Goal: Task Accomplishment & Management: Complete application form

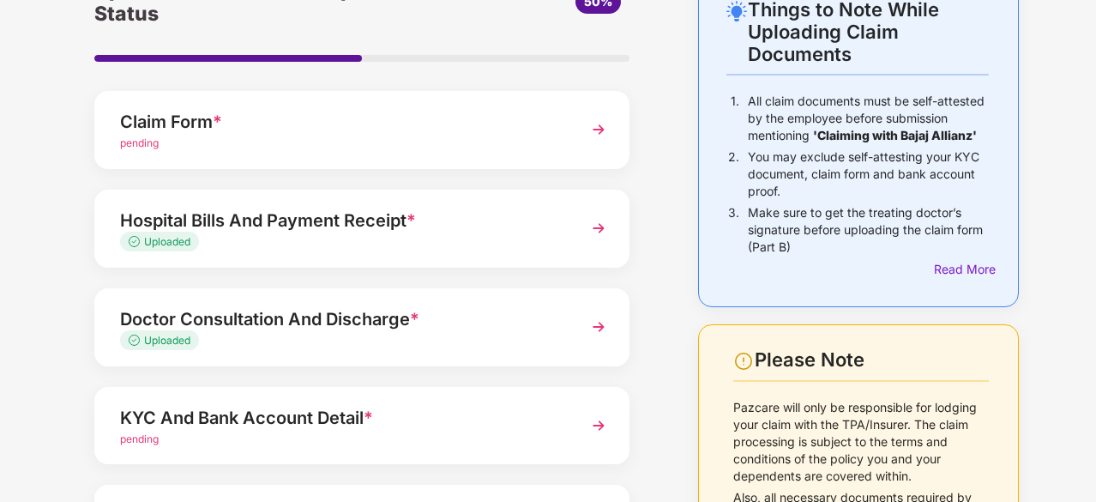
scroll to position [101, 0]
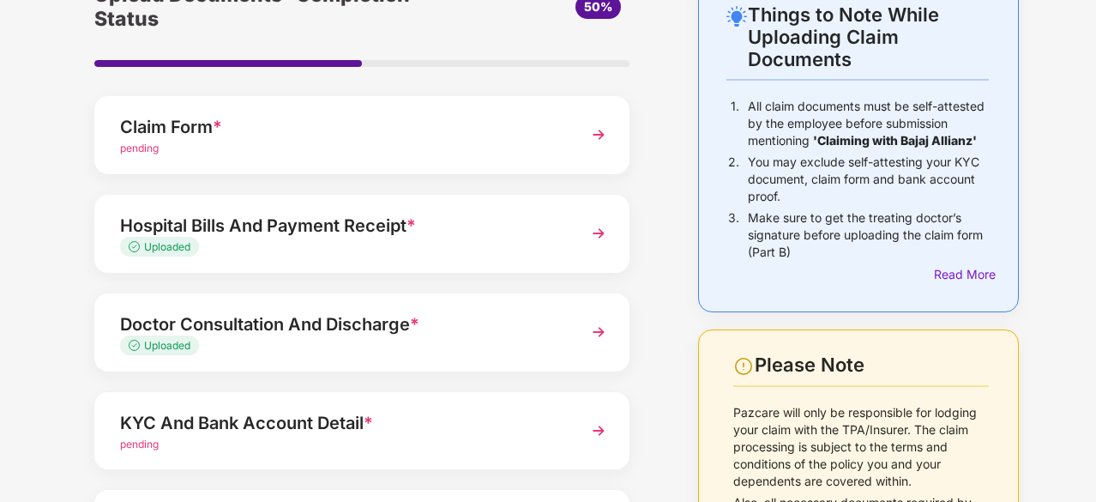
click at [477, 142] on div "pending" at bounding box center [341, 149] width 443 height 16
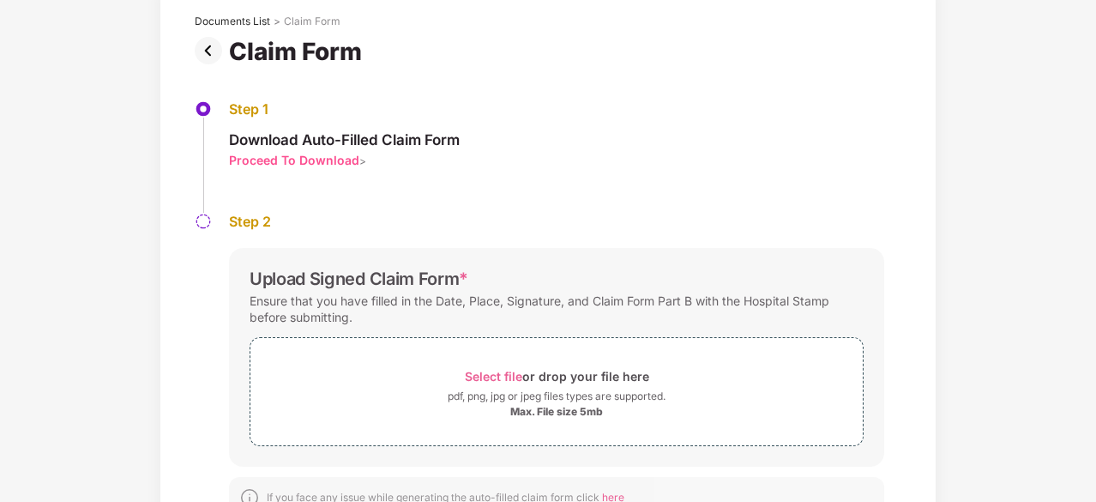
scroll to position [0, 0]
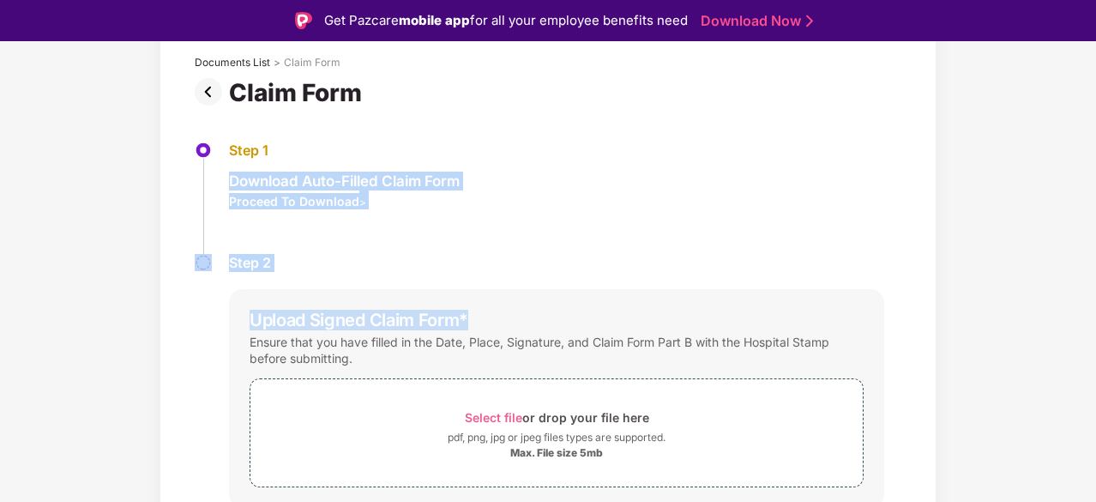
drag, startPoint x: 1091, startPoint y: 135, endPoint x: 1096, endPoint y: 282, distance: 147.6
click at [1095, 282] on html "Get Pazcare mobile app for all your employee benefits need Download Now Upload …" at bounding box center [548, 251] width 1096 height 502
click at [1024, 288] on div "Documents List > Claim Form Claim Form Step 1 Download Auto-Filled Claim Form P…" at bounding box center [548, 312] width 1096 height 582
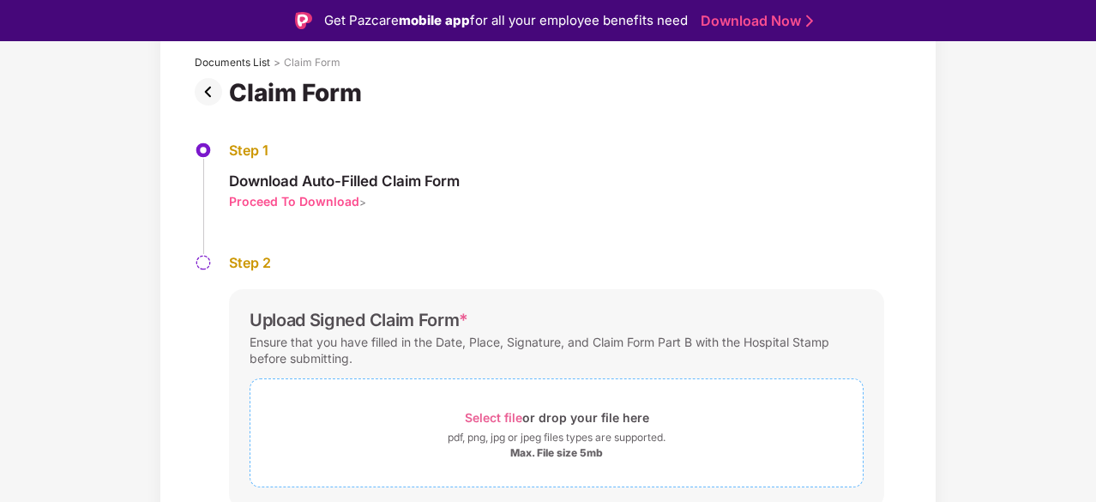
click at [503, 416] on span "Select file" at bounding box center [493, 417] width 57 height 15
click at [1031, 233] on div "Documents List > Claim Form Claim Form Step 1 Download Auto-Filled Claim Form P…" at bounding box center [548, 352] width 1096 height 663
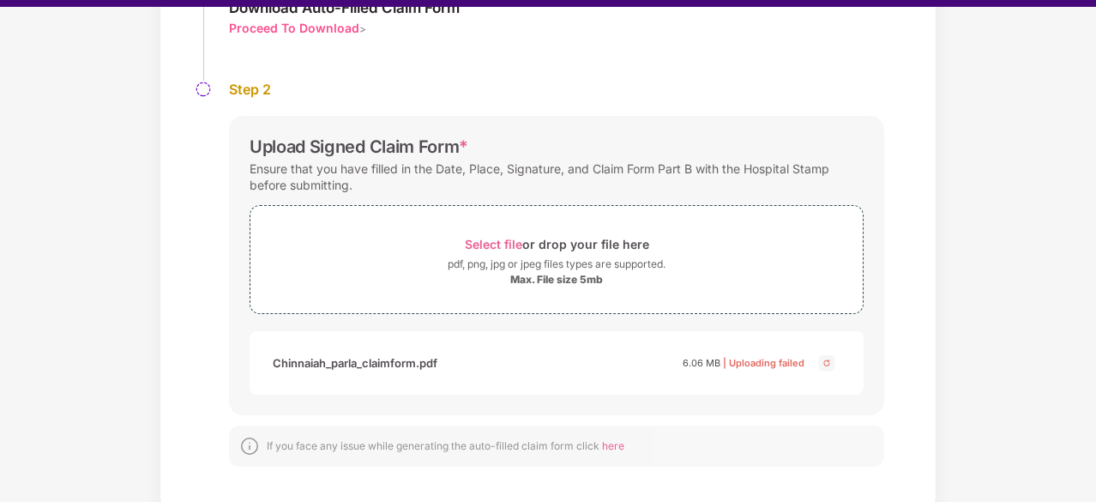
scroll to position [41, 0]
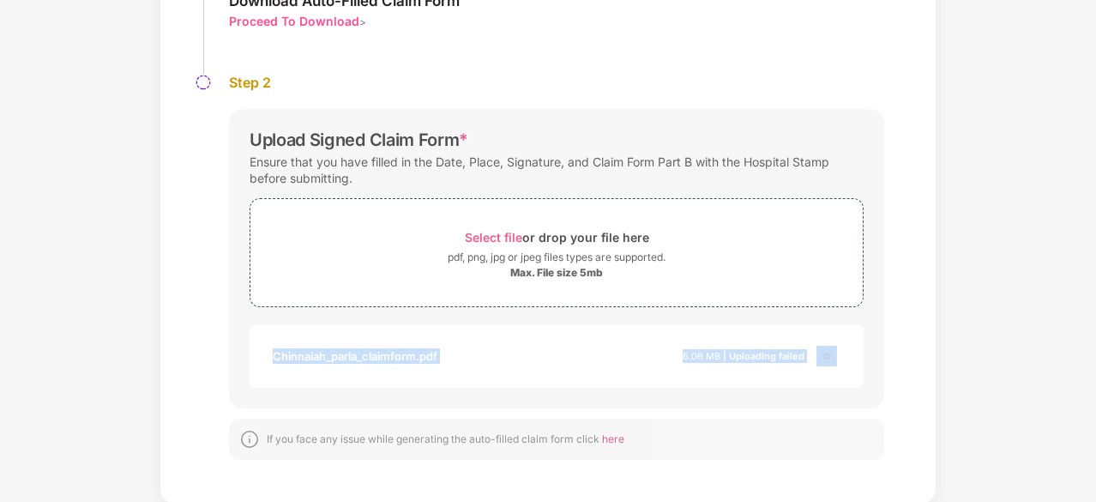
drag, startPoint x: 1094, startPoint y: 356, endPoint x: 1093, endPoint y: 291, distance: 65.2
click at [1093, 291] on div "Documents List > Claim Form Claim Form Step 1 Download Auto-Filled Claim Form P…" at bounding box center [548, 171] width 1096 height 663
click at [1012, 308] on div "Documents List > Claim Form Claim Form Step 1 Download Auto-Filled Claim Form P…" at bounding box center [548, 171] width 1096 height 663
click at [827, 353] on img at bounding box center [827, 356] width 21 height 21
click at [500, 232] on span "Select file" at bounding box center [493, 237] width 57 height 15
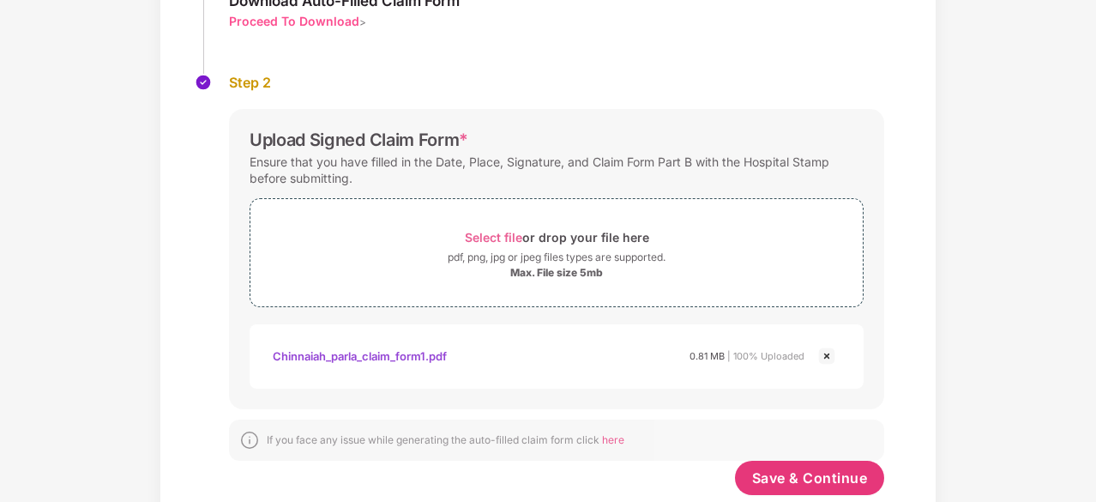
click at [1012, 252] on div "Documents List > Claim Form Claim Form Step 1 Download Auto-Filled Claim Form P…" at bounding box center [548, 193] width 1096 height 707
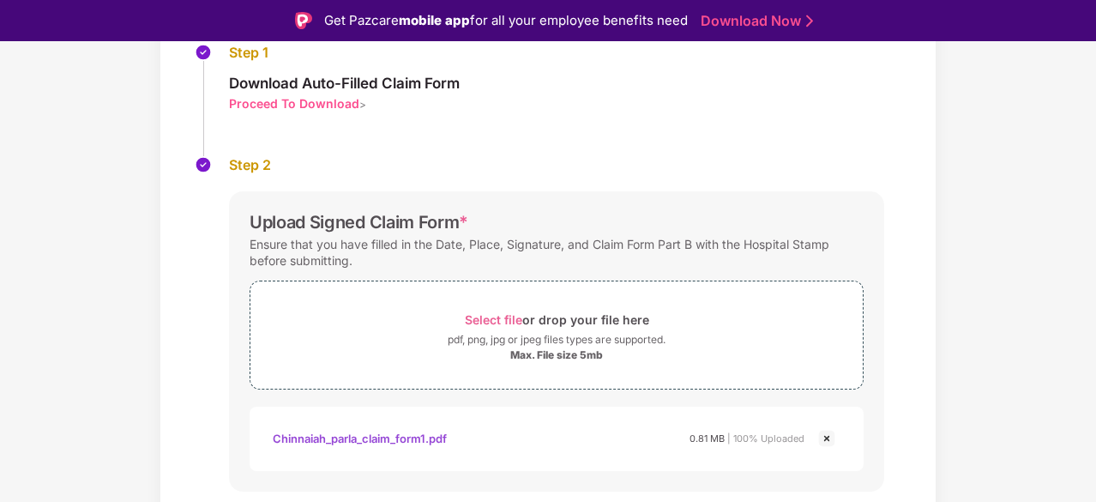
scroll to position [284, 0]
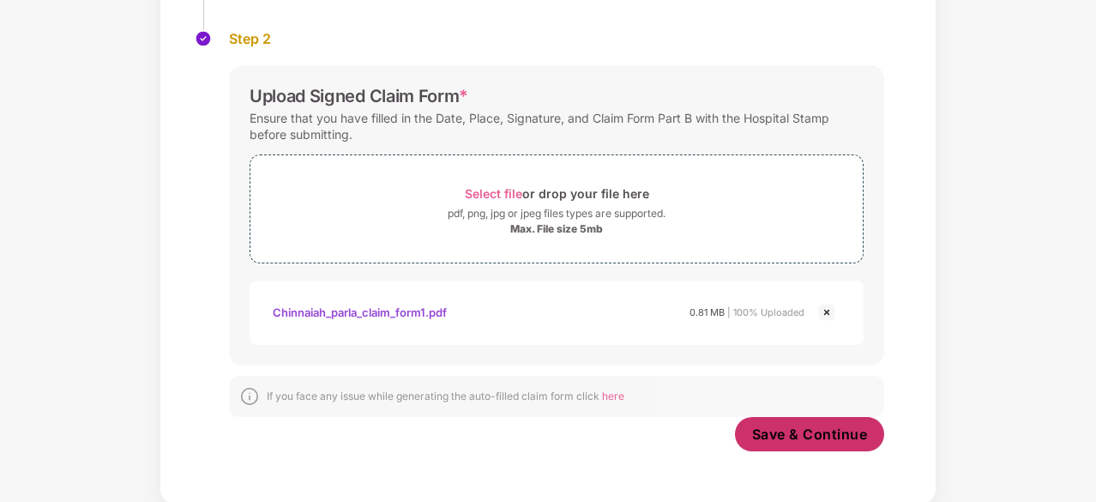
click at [794, 437] on span "Save & Continue" at bounding box center [810, 434] width 116 height 19
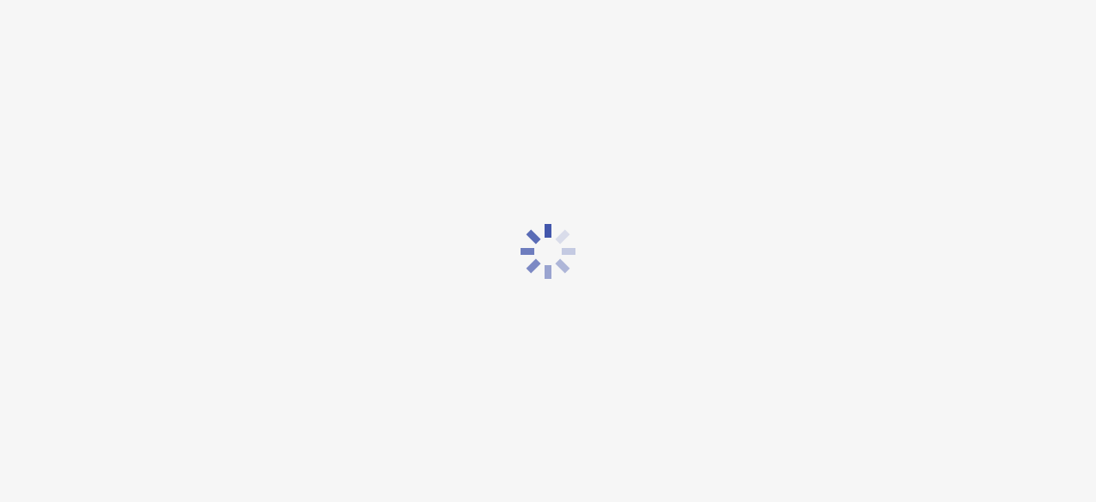
scroll to position [0, 0]
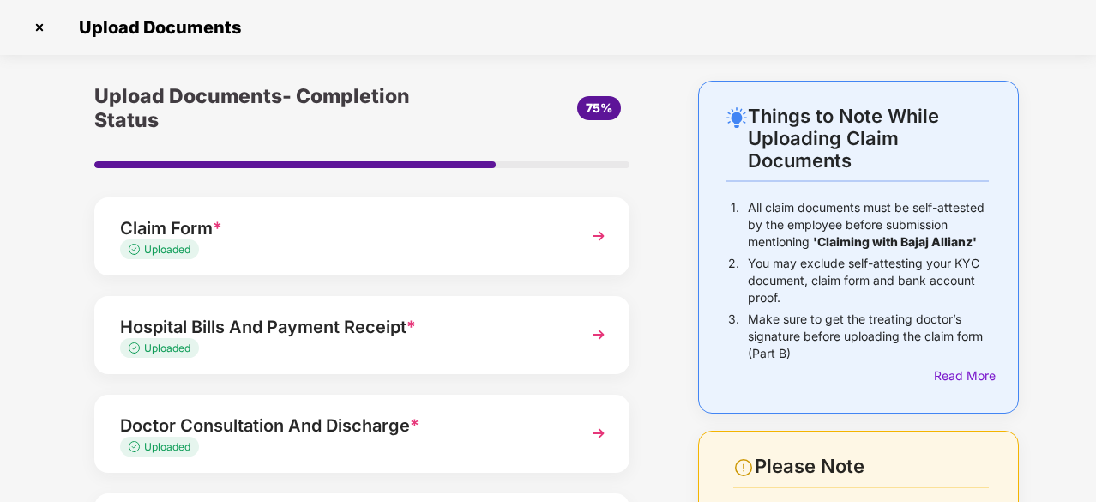
click at [668, 280] on div "Upload Documents- Completion Status 75% Claim Form * Uploaded Hospital Bills An…" at bounding box center [361, 432] width 621 height 702
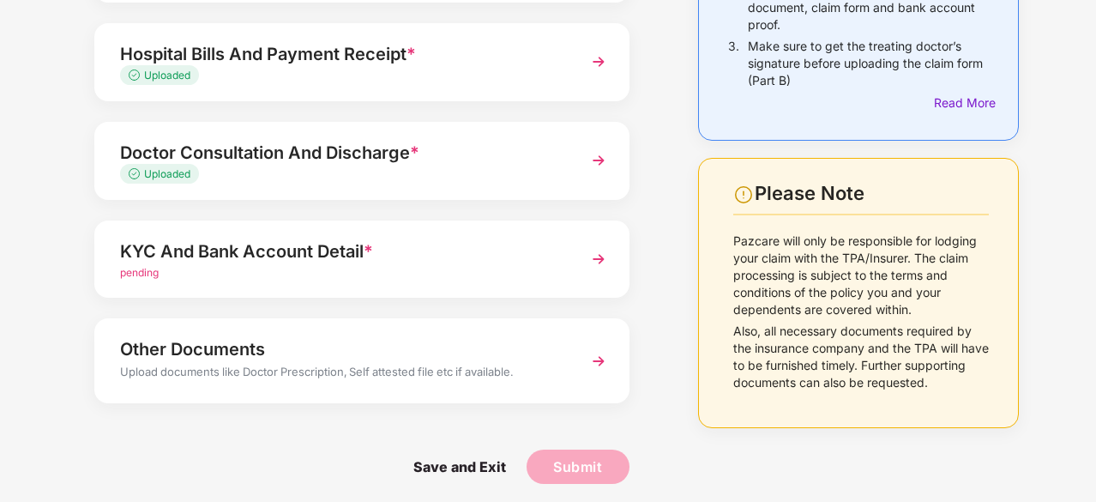
scroll to position [280, 0]
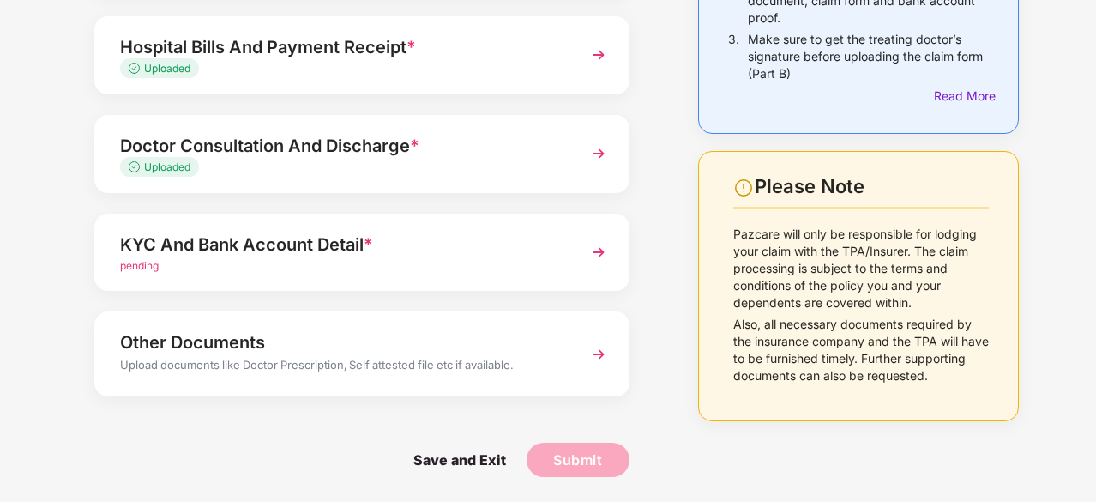
click at [491, 236] on div "KYC And Bank Account Detail *" at bounding box center [341, 244] width 443 height 27
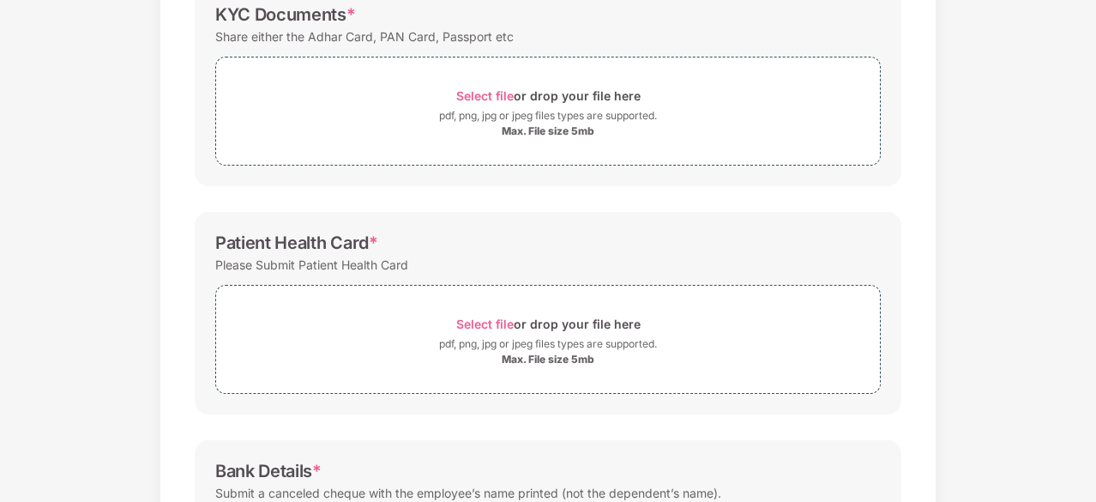
scroll to position [0, 0]
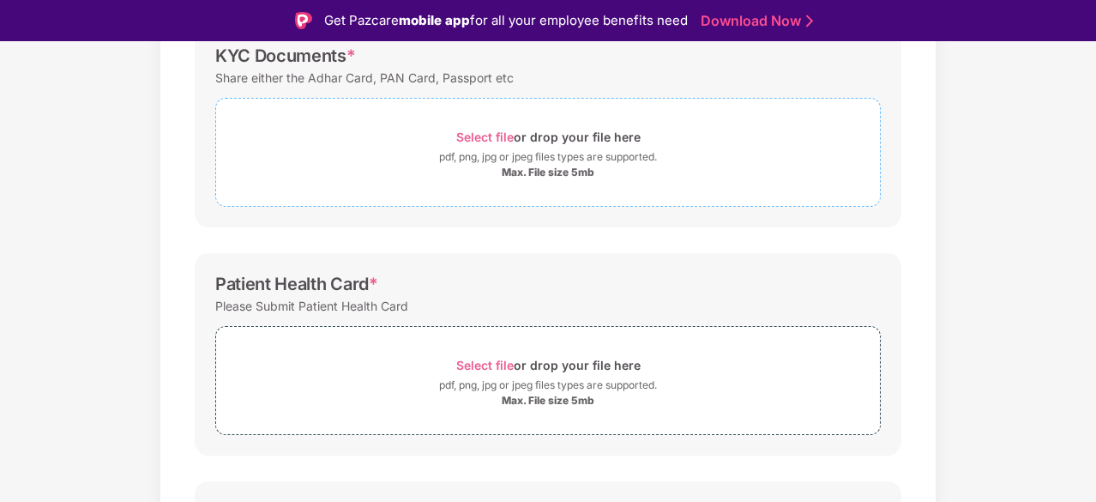
click at [486, 131] on span "Select file" at bounding box center [484, 137] width 57 height 15
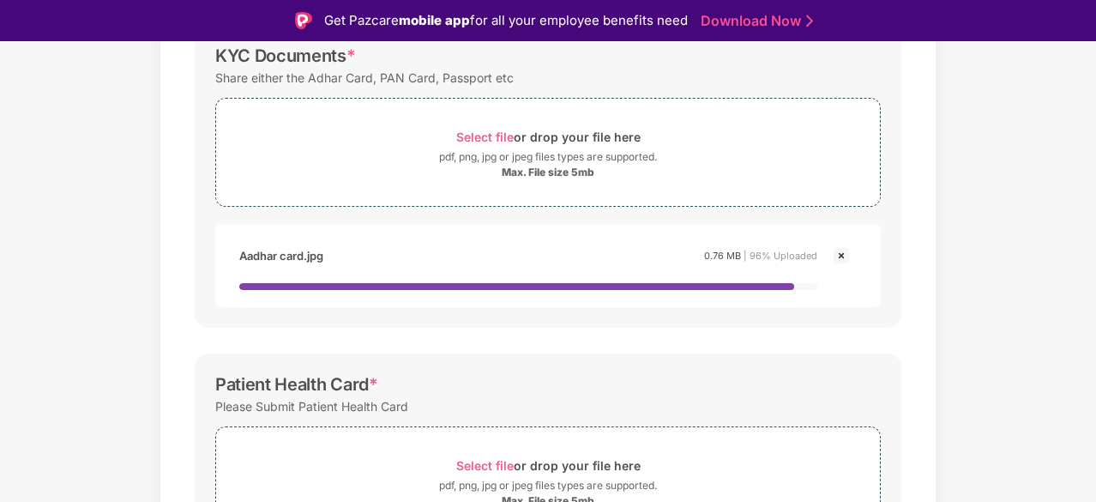
click at [974, 200] on div "Documents List > KYC and Bank Account Detail KYC and Bank Account Detail Passwo…" at bounding box center [548, 365] width 1096 height 1046
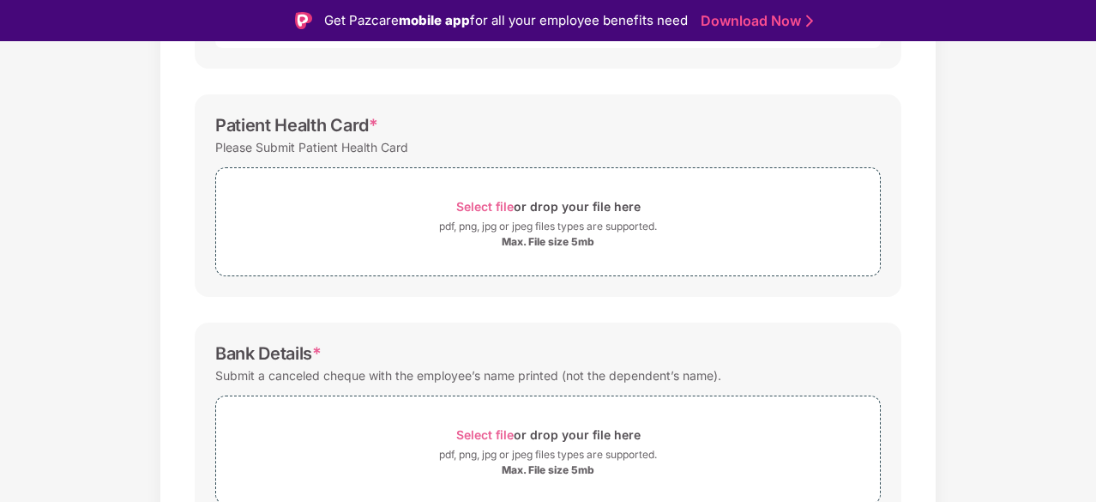
scroll to position [554, 0]
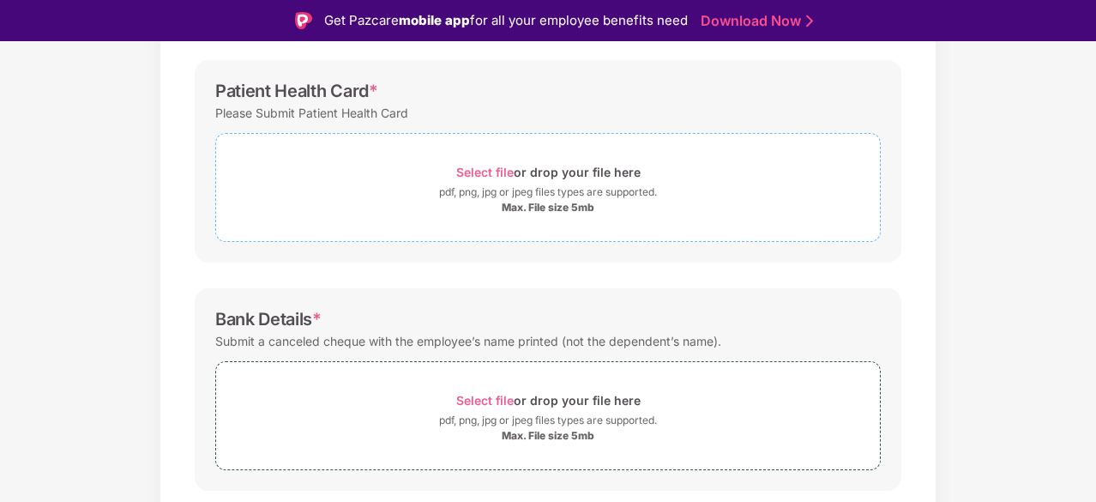
click at [498, 167] on span "Select file" at bounding box center [484, 172] width 57 height 15
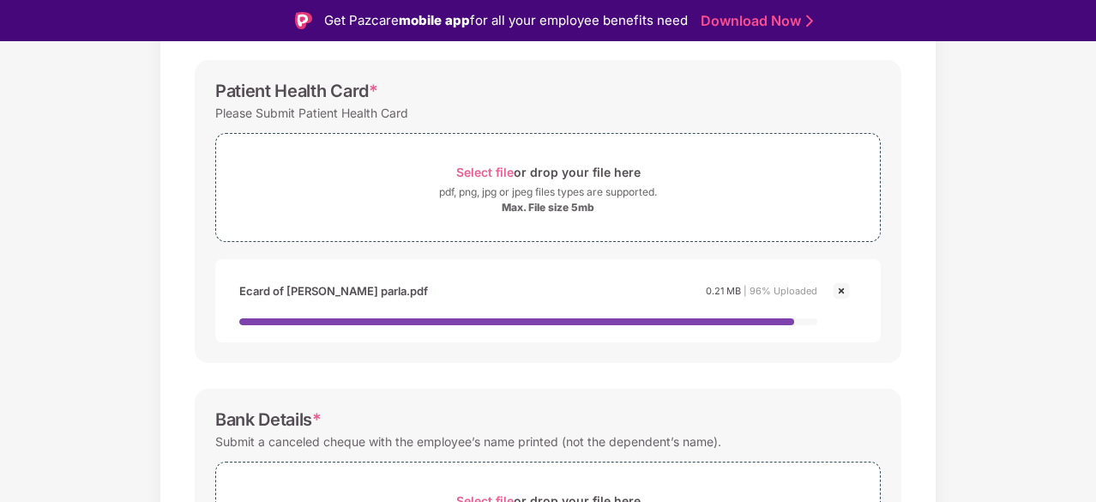
click at [1014, 218] on div "Documents List > KYC and Bank Account Detail KYC and Bank Account Detail Passwo…" at bounding box center [548, 131] width 1096 height 1127
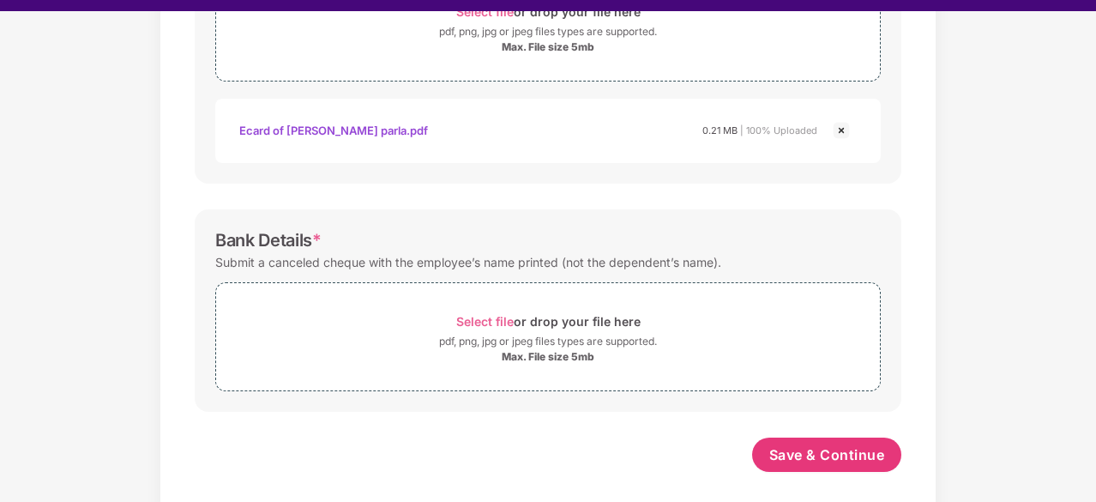
scroll to position [41, 0]
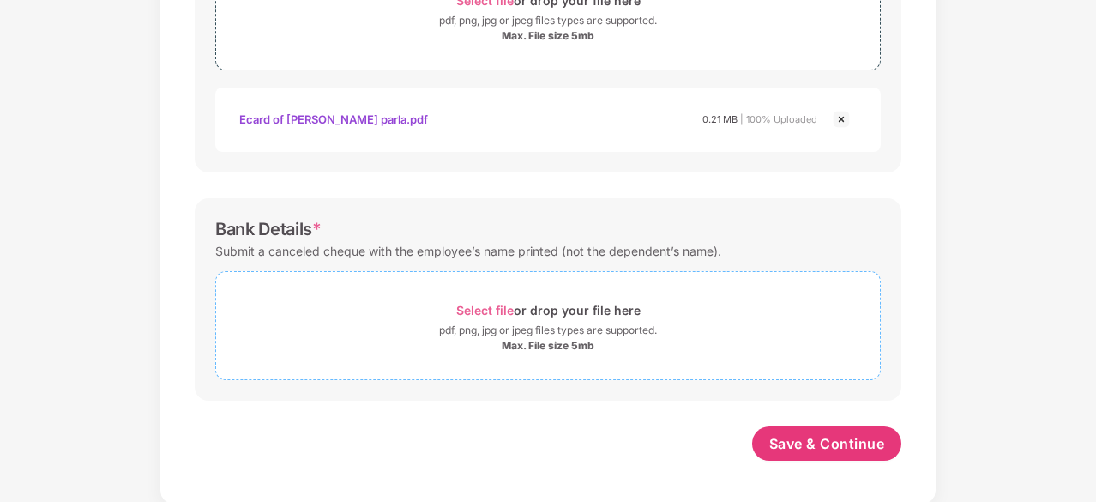
click at [500, 310] on span "Select file" at bounding box center [484, 310] width 57 height 15
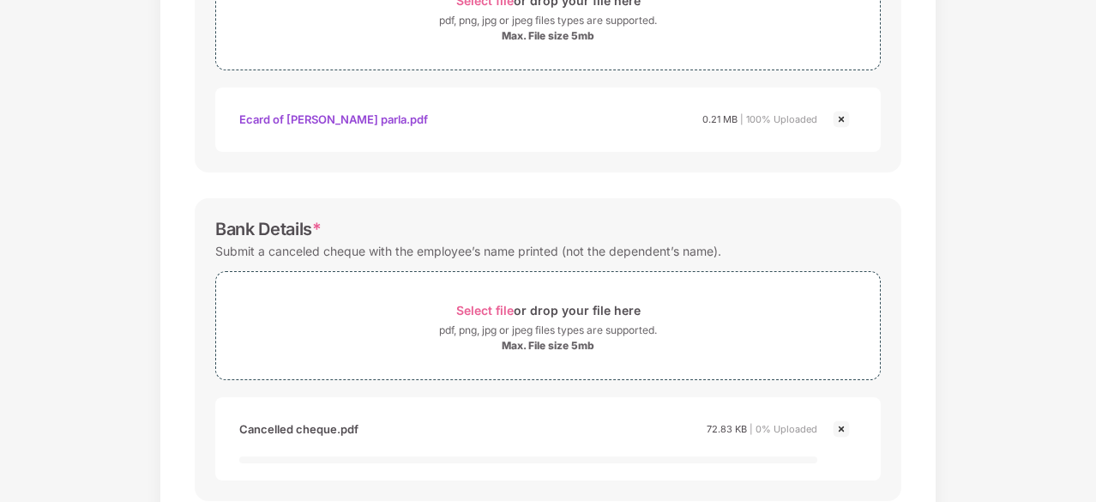
click at [985, 292] on div "Documents List > KYC and Bank Account Detail KYC and Bank Account Detail Passwo…" at bounding box center [548, 0] width 1096 height 1209
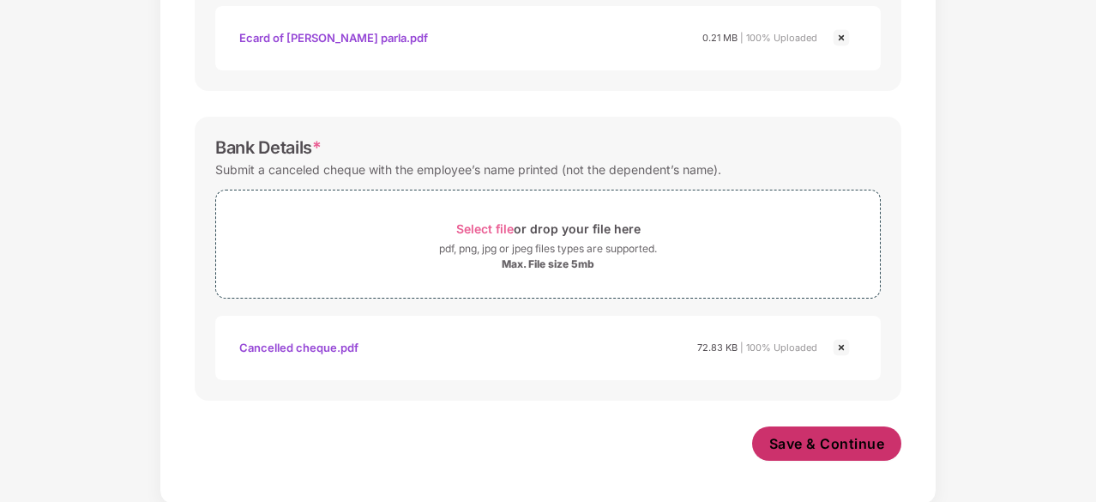
click at [839, 434] on span "Save & Continue" at bounding box center [827, 443] width 116 height 19
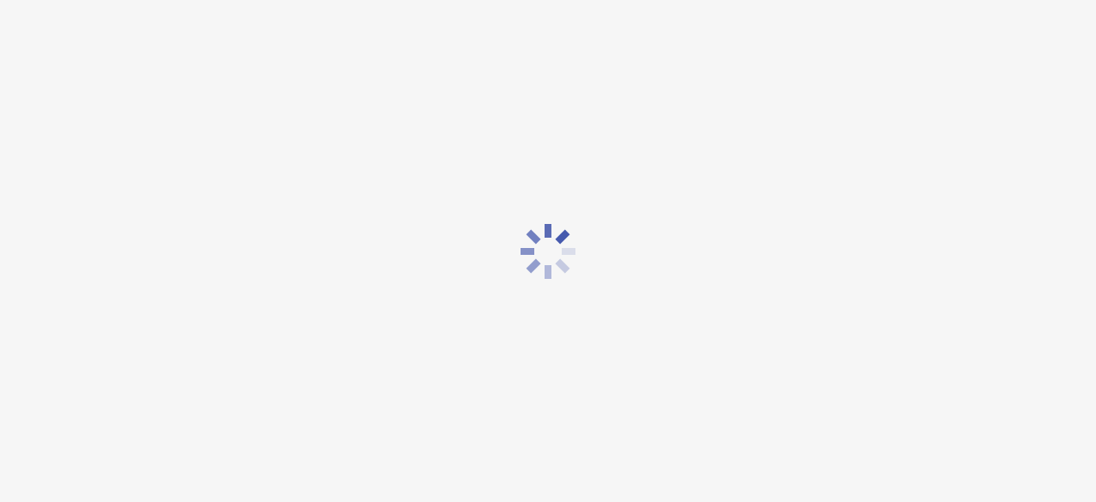
scroll to position [0, 0]
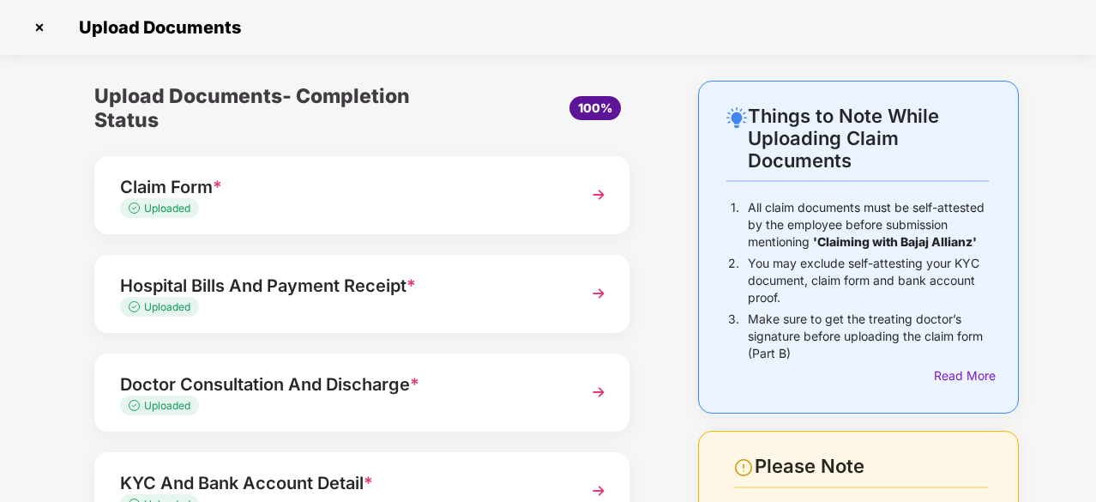
click at [648, 282] on div "Upload Documents- Completion Status 100% Claim Form * Uploaded Hospital Bills A…" at bounding box center [361, 411] width 621 height 660
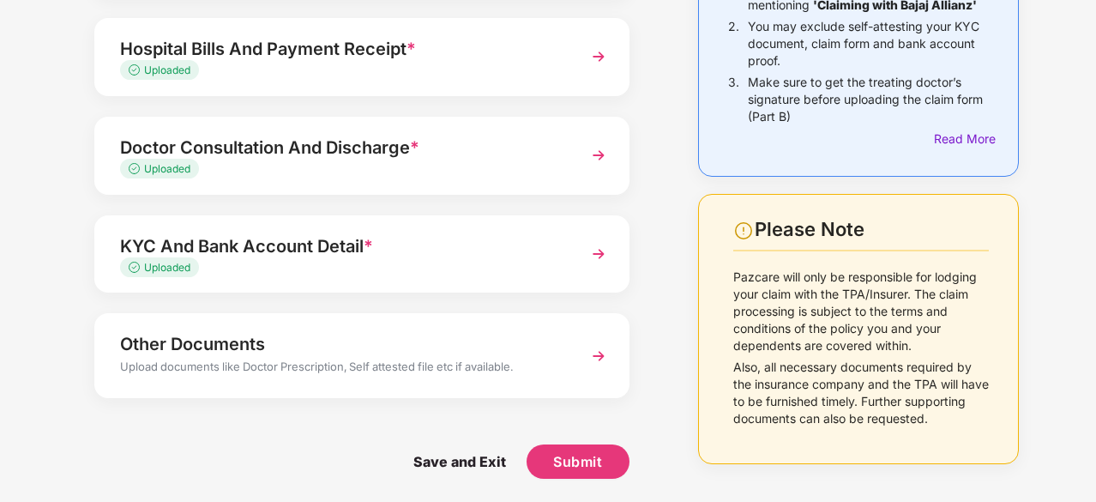
scroll to position [238, 0]
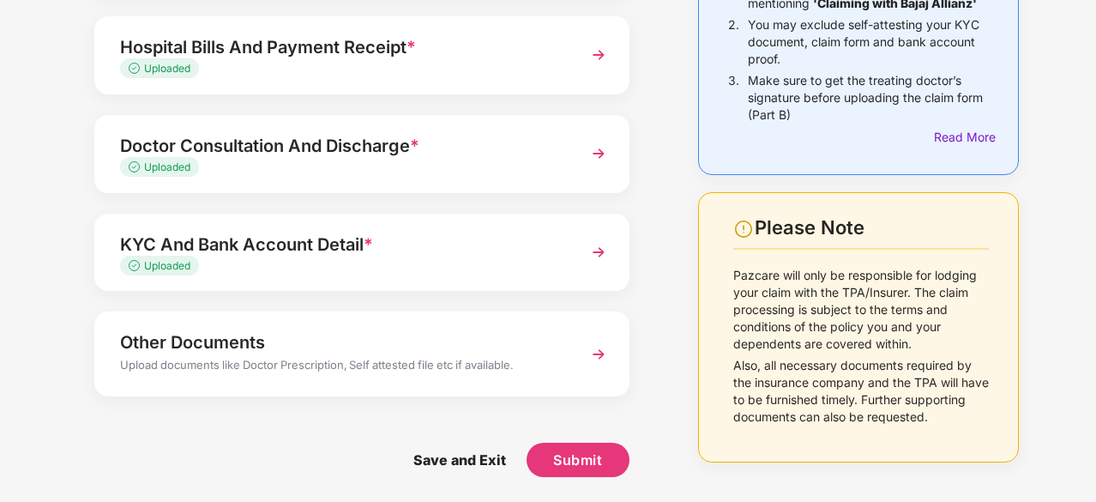
click at [286, 340] on div "Other Documents" at bounding box center [341, 342] width 443 height 27
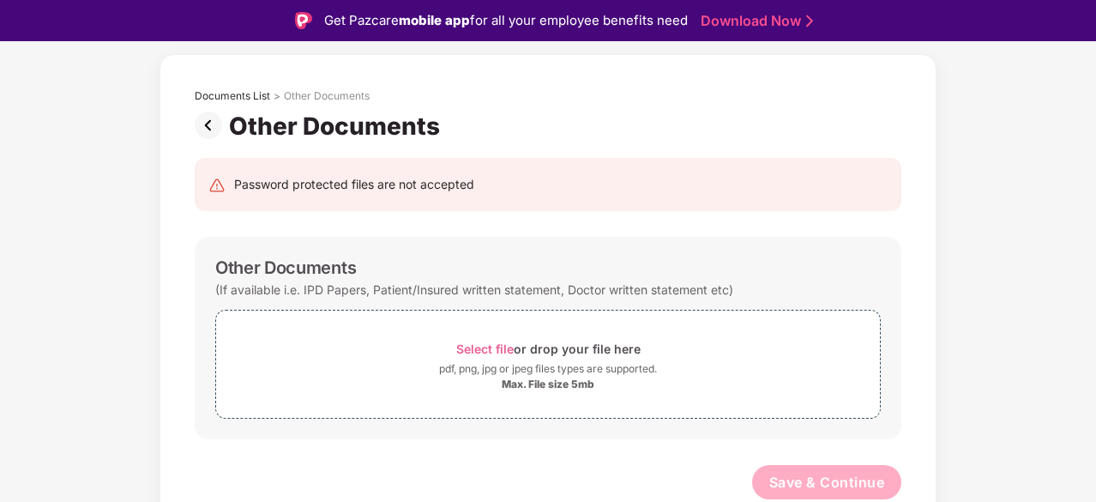
scroll to position [66, 0]
click at [489, 349] on span "Select file" at bounding box center [484, 350] width 57 height 15
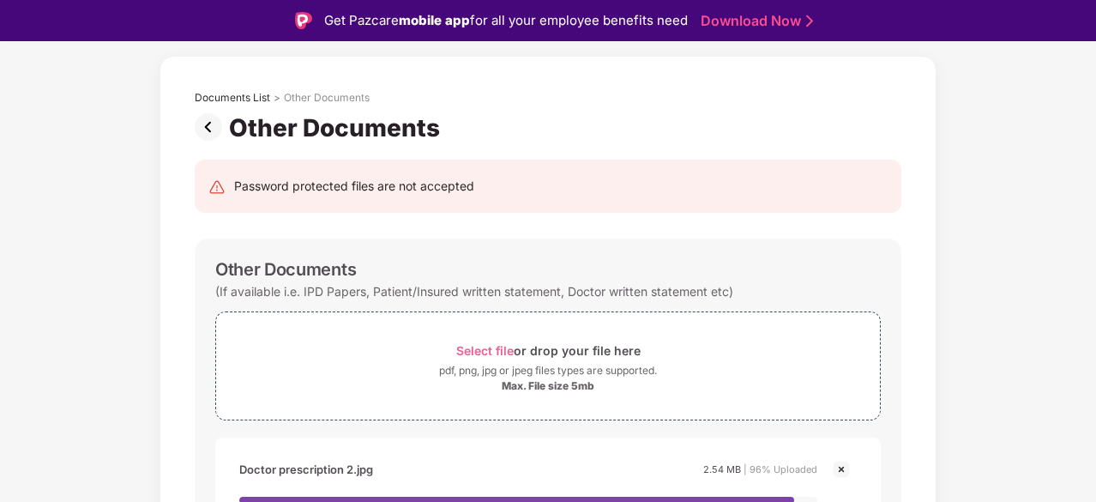
click at [1016, 221] on div "Documents List > Other Documents Other Documents Password protected files are n…" at bounding box center [548, 391] width 1096 height 671
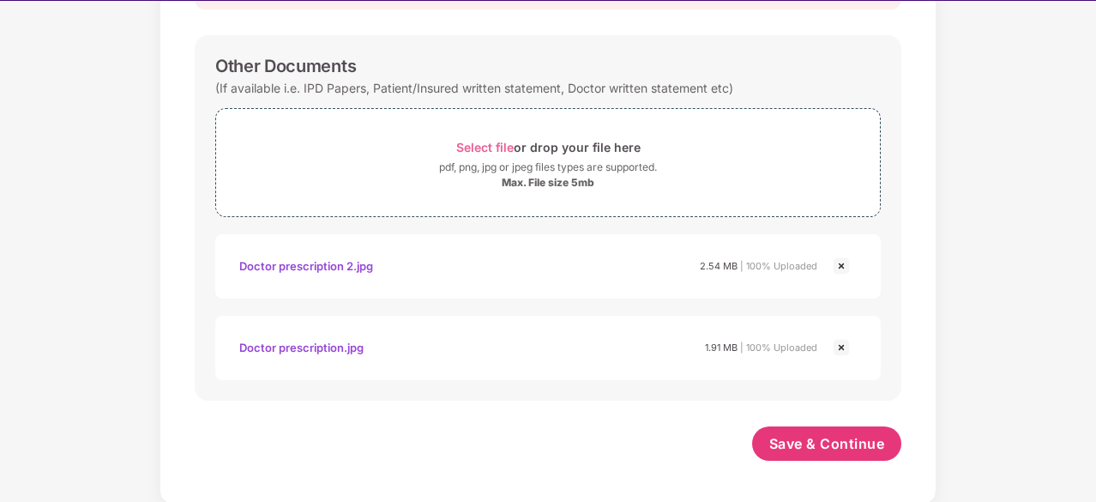
scroll to position [41, 0]
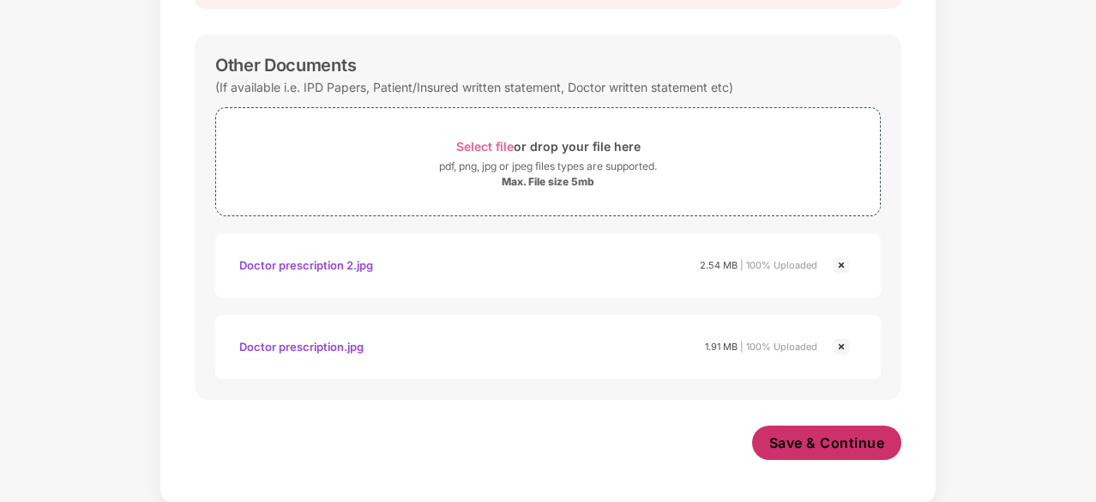
click at [851, 434] on span "Save & Continue" at bounding box center [827, 442] width 116 height 19
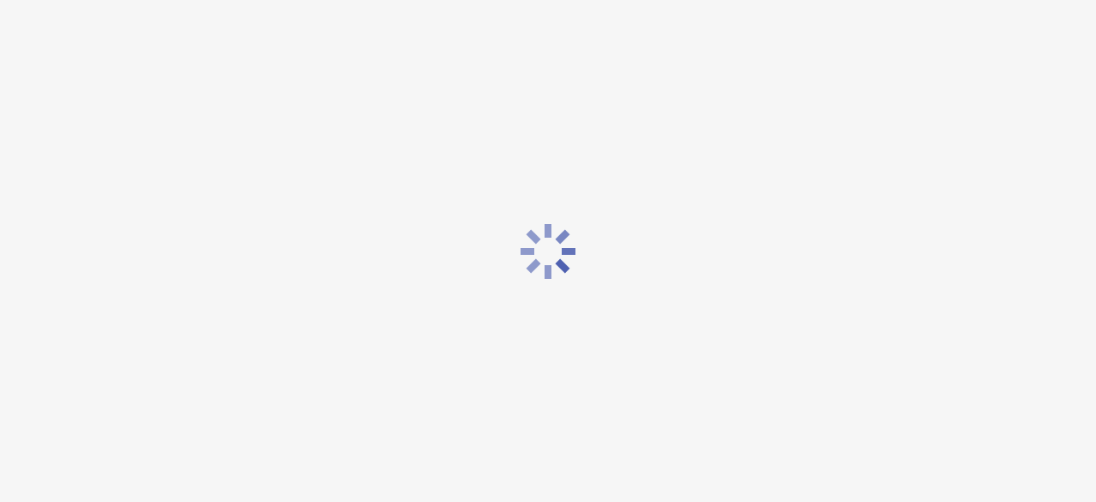
scroll to position [0, 0]
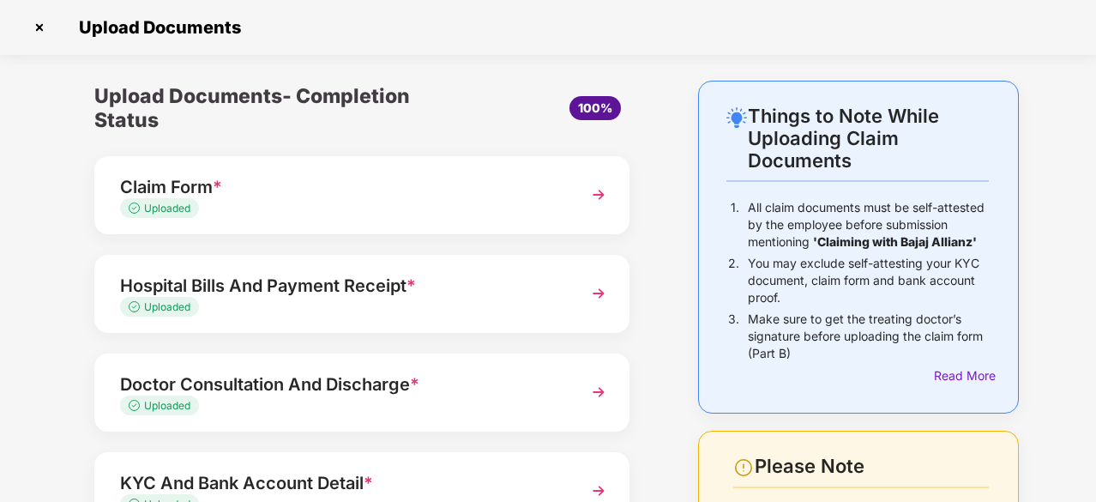
click at [659, 243] on div "Upload Documents- Completion Status 100% Claim Form * Uploaded Hospital Bills A…" at bounding box center [361, 408] width 621 height 654
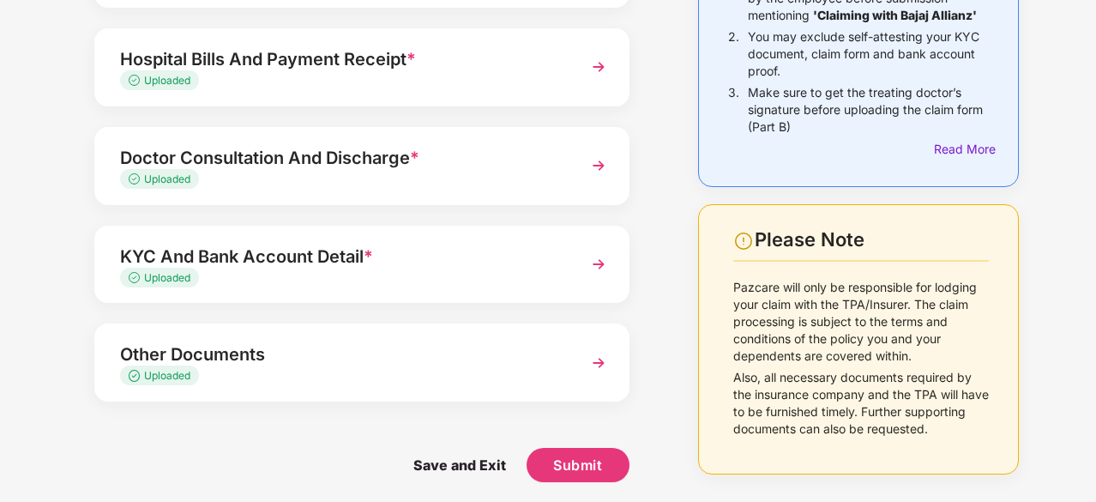
scroll to position [232, 0]
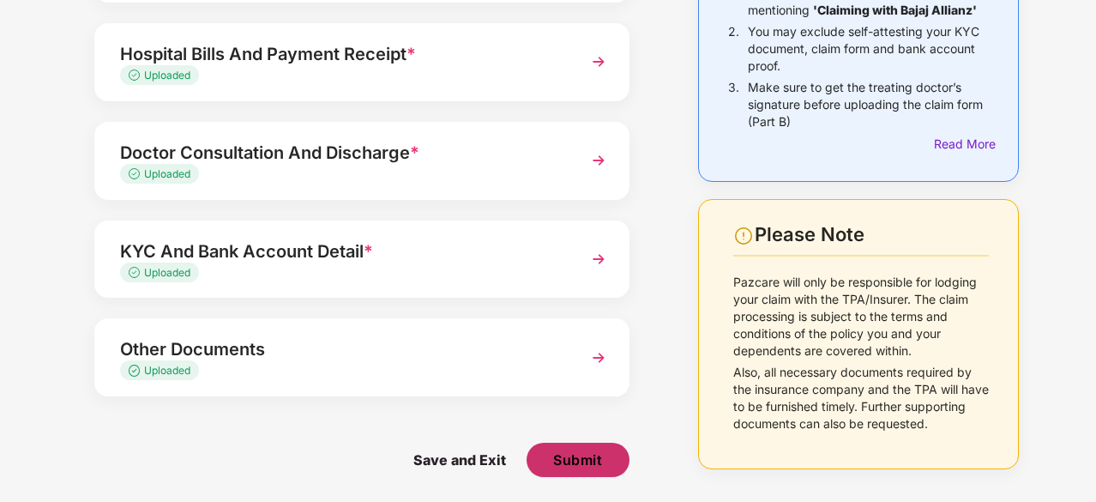
click at [585, 452] on span "Submit" at bounding box center [577, 459] width 49 height 19
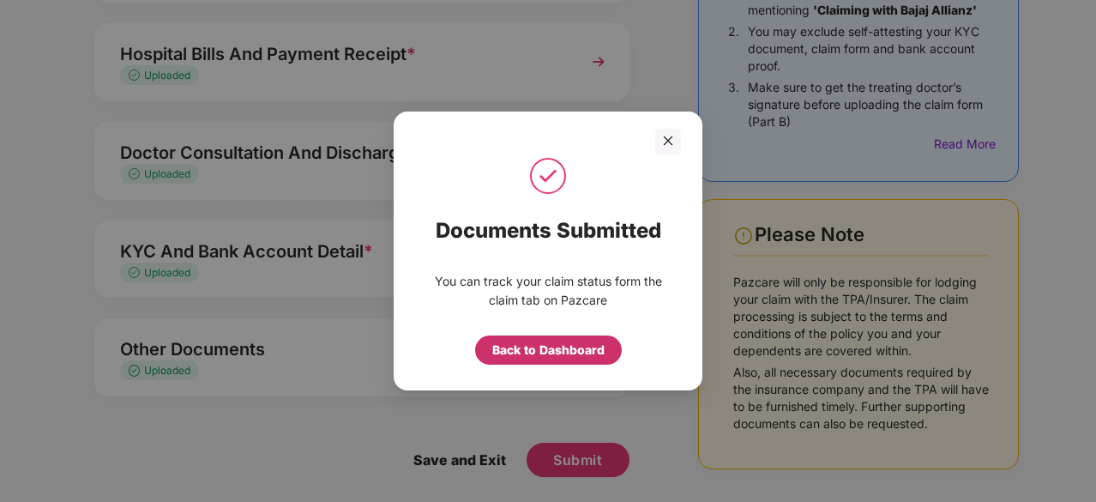
click at [552, 350] on div "Back to Dashboard" at bounding box center [548, 350] width 112 height 19
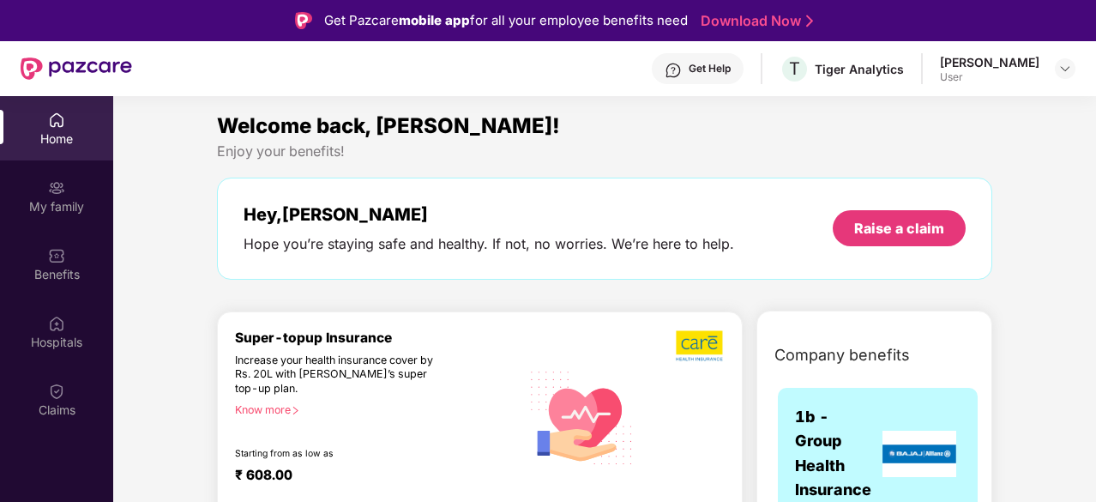
click at [53, 399] on img at bounding box center [56, 391] width 17 height 17
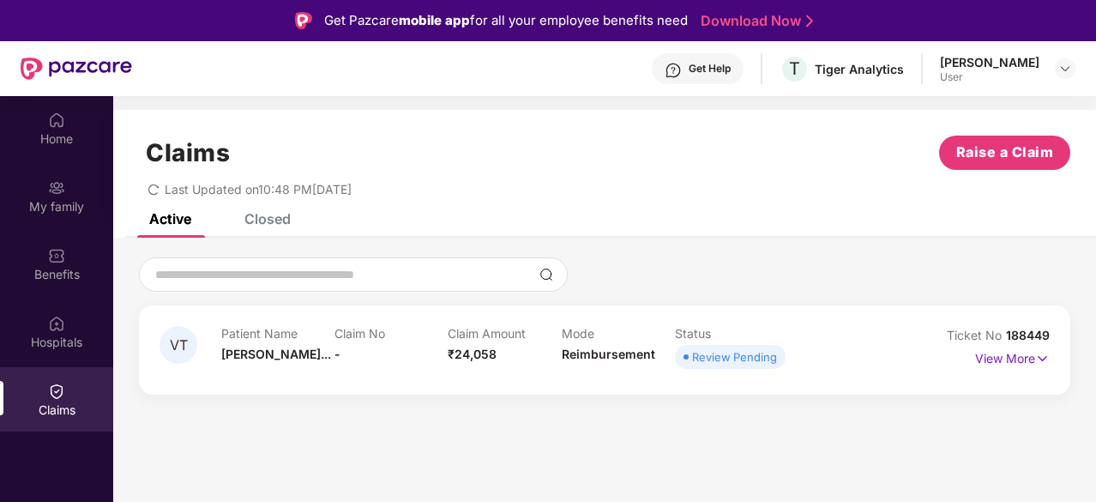
click at [548, 443] on section "Claims Raise a Claim Last Updated on 10:48 PM, 13 Oct 2025 Active Closed VT Pat…" at bounding box center [604, 347] width 983 height 502
click at [1045, 360] on img at bounding box center [1042, 358] width 15 height 19
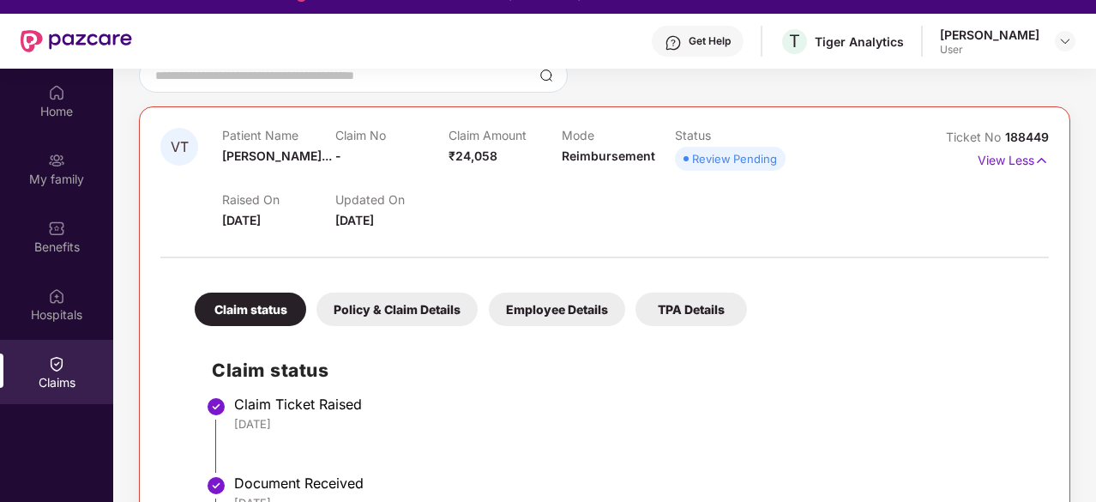
scroll to position [206, 0]
